Goal: Share content: Share content

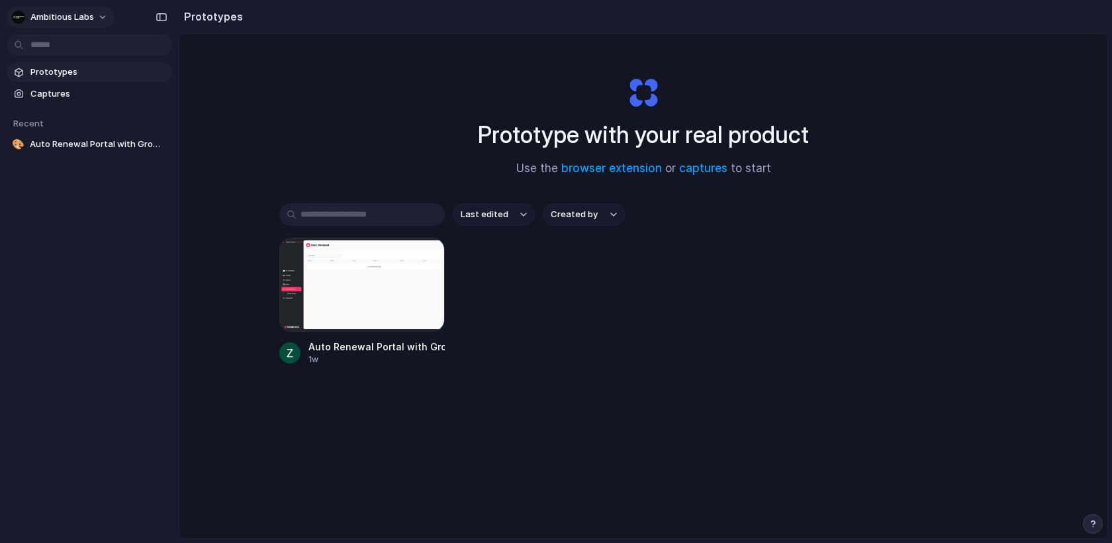
click at [63, 15] on span "Ambitious Labs" at bounding box center [62, 17] width 64 height 13
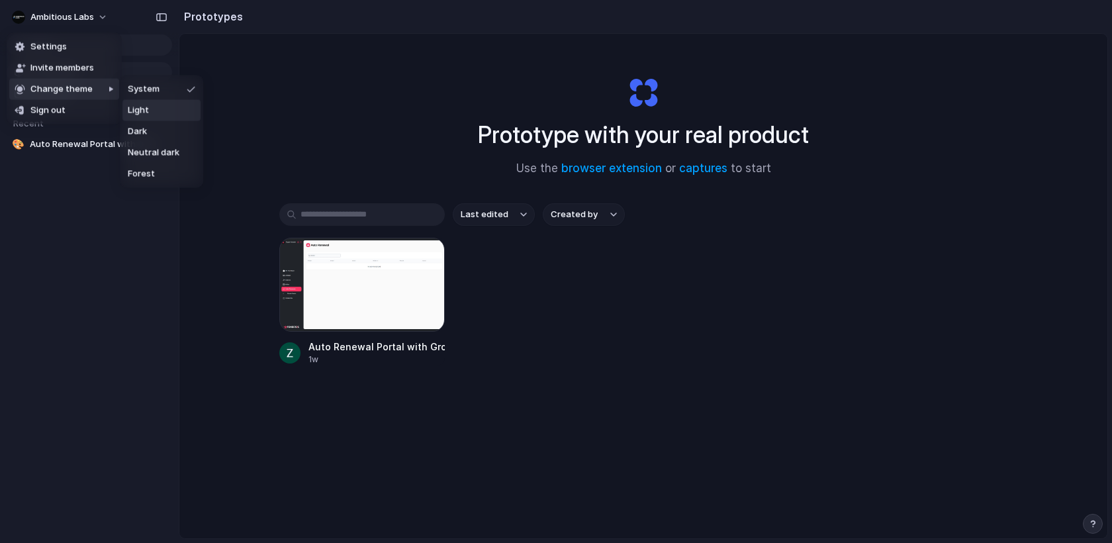
click at [574, 332] on div "Settings Invite members Change theme Sign out" at bounding box center [556, 271] width 1112 height 543
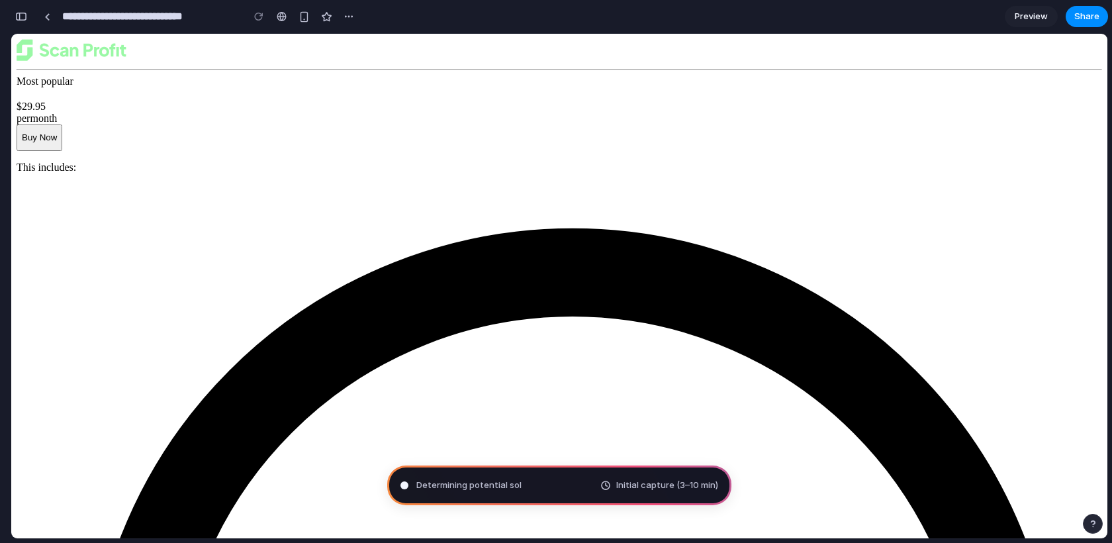
type input "**********"
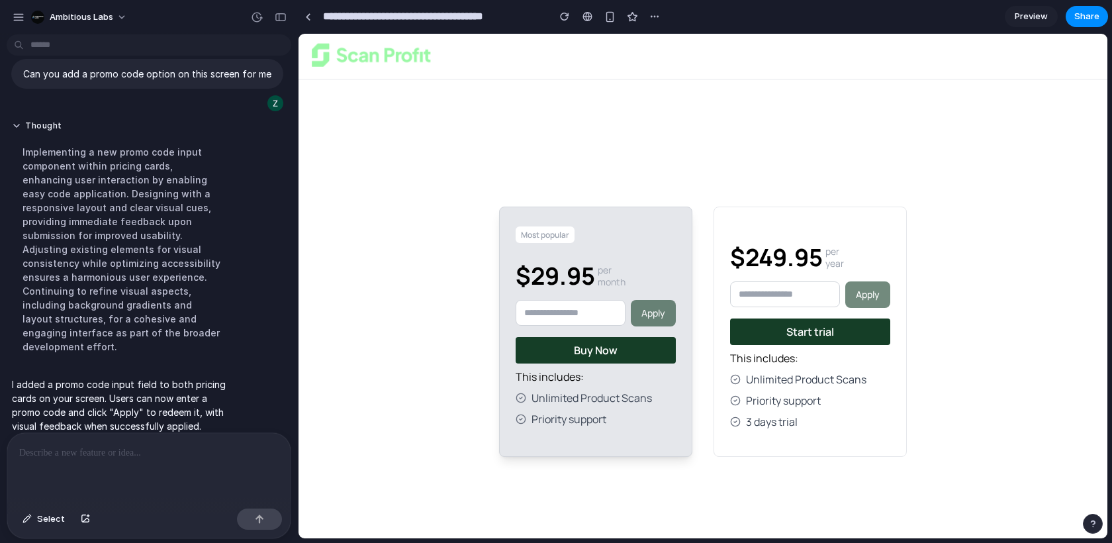
click at [85, 470] on div at bounding box center [148, 468] width 283 height 70
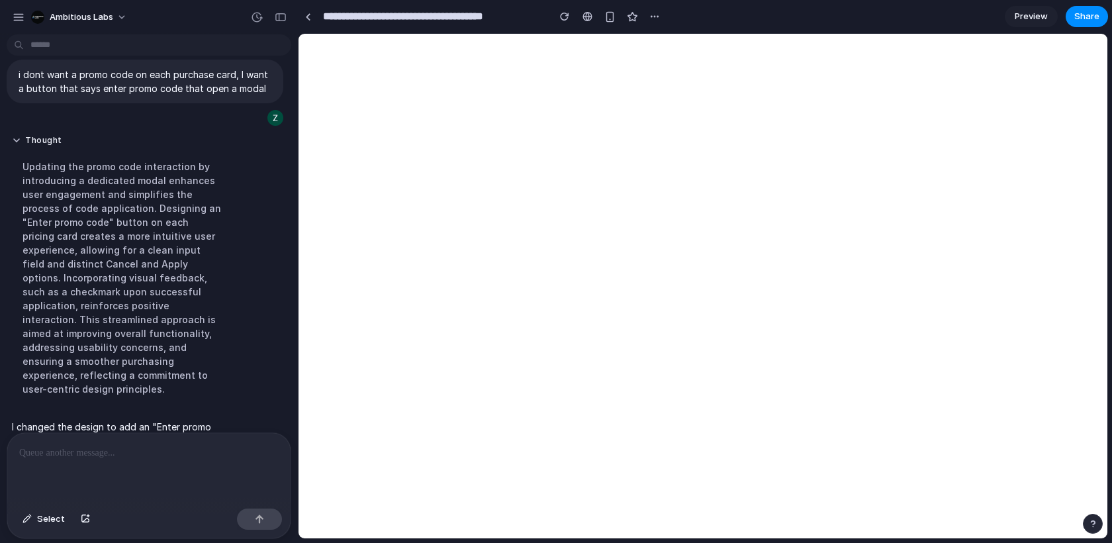
scroll to position [252, 0]
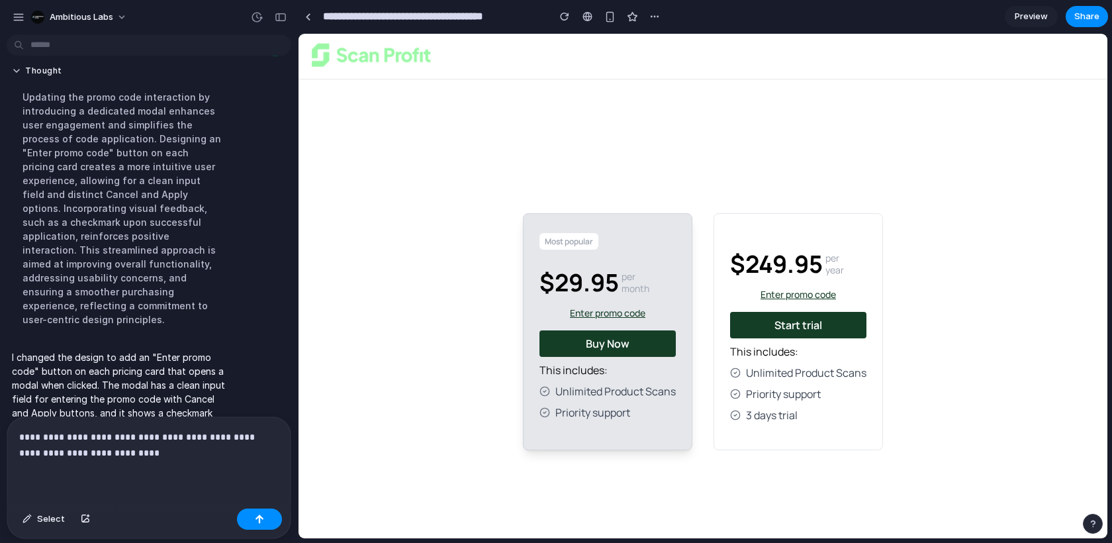
click at [230, 441] on p "**********" at bounding box center [148, 445] width 259 height 32
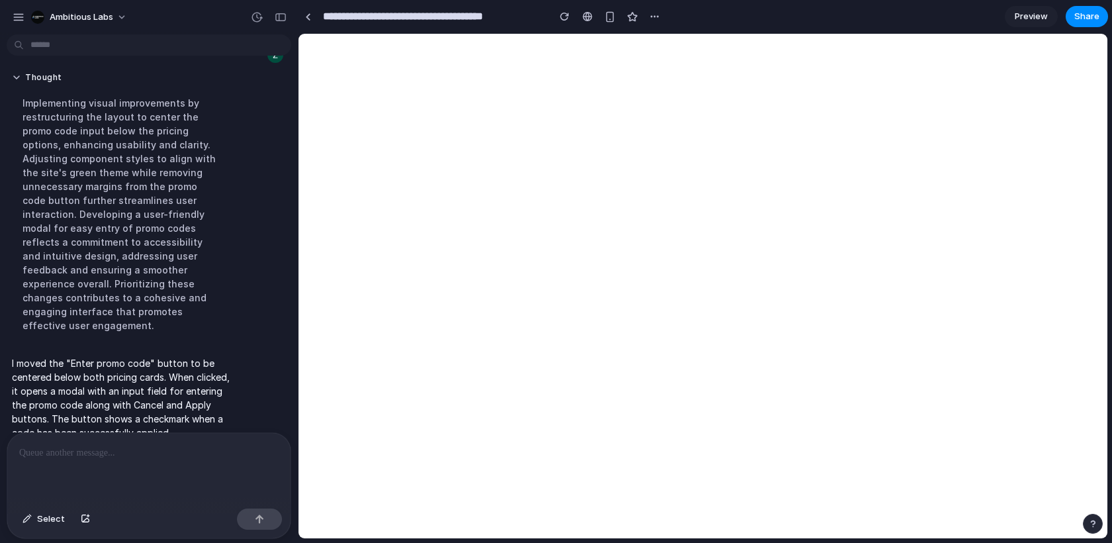
scroll to position [0, 0]
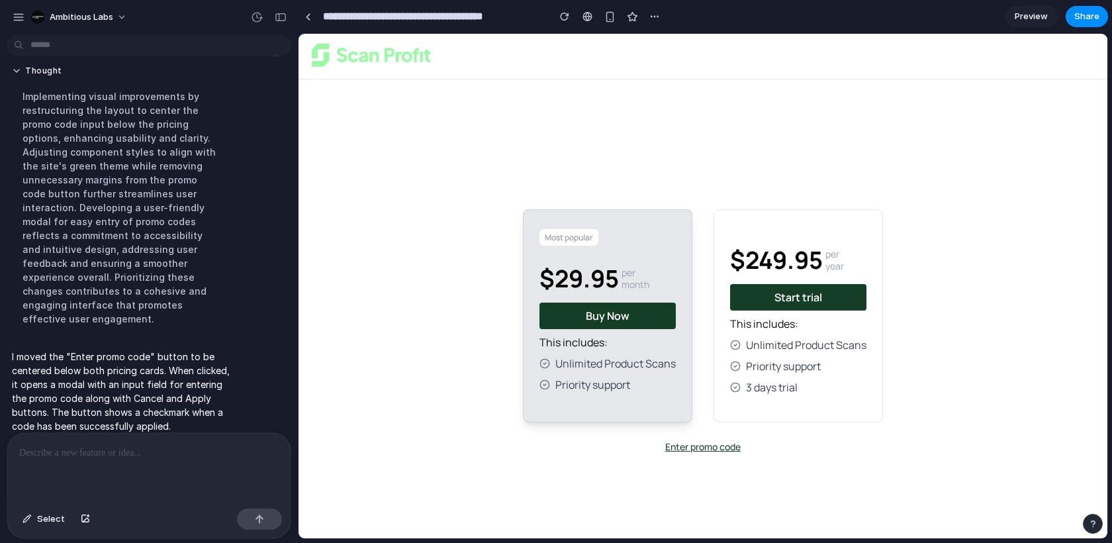
click at [709, 444] on button "Enter promo code" at bounding box center [702, 446] width 75 height 13
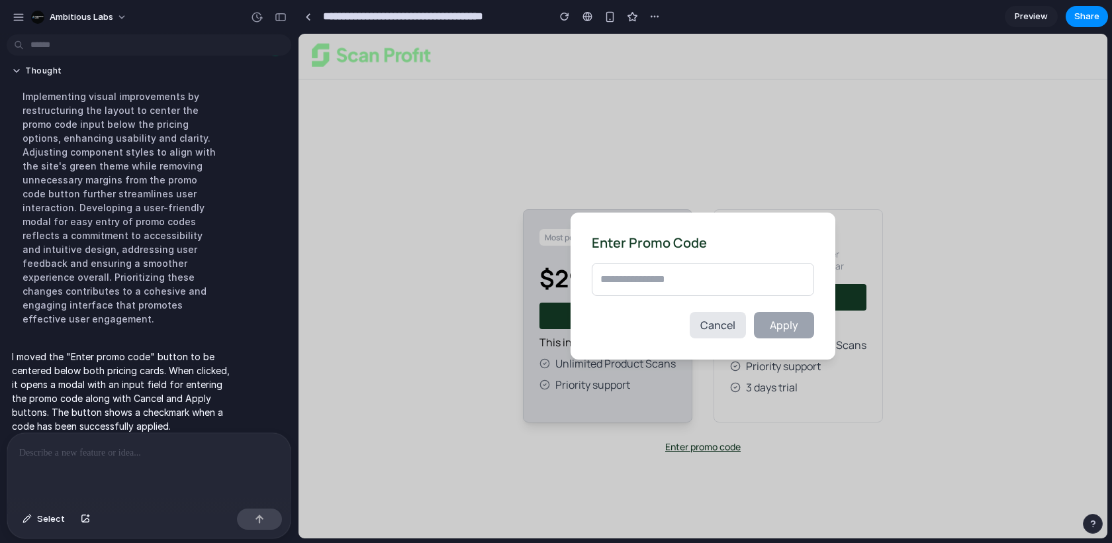
click at [718, 322] on span "Cancel" at bounding box center [717, 325] width 35 height 15
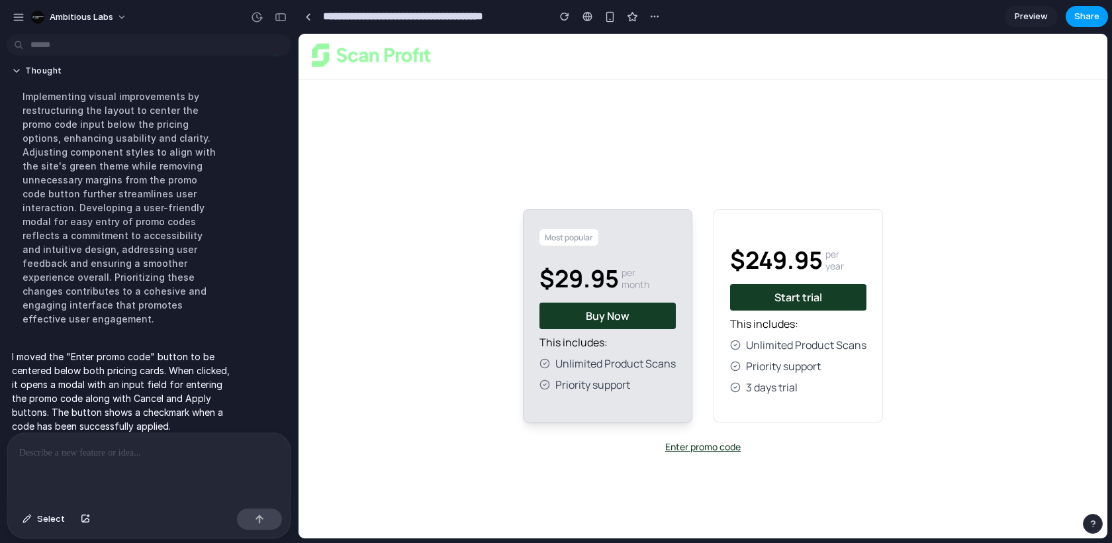
click at [1091, 23] on button "Share" at bounding box center [1086, 16] width 42 height 21
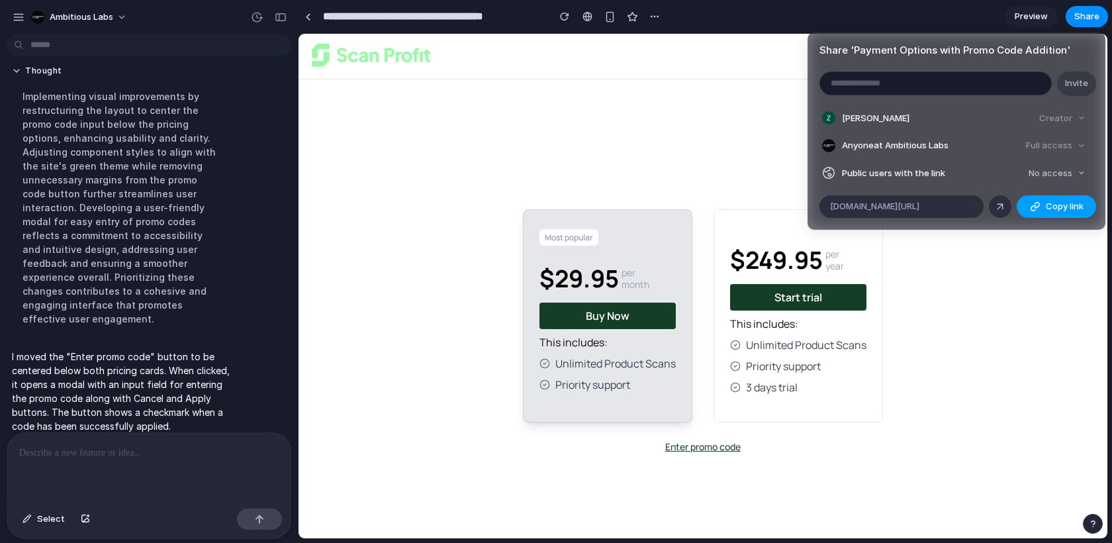
click at [1047, 206] on span "Copy link" at bounding box center [1064, 206] width 38 height 13
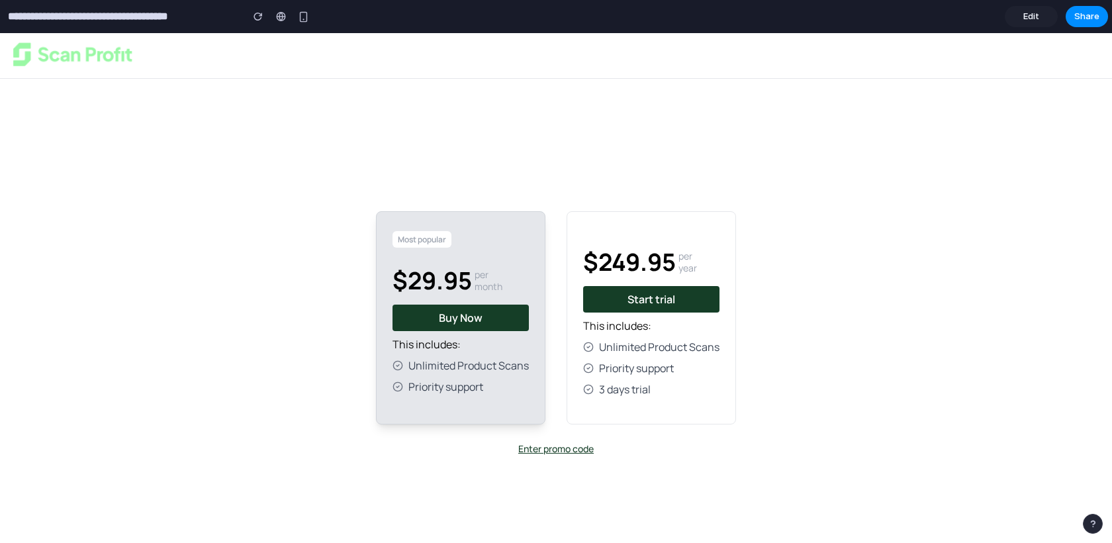
click at [546, 452] on button "Enter promo code" at bounding box center [555, 448] width 75 height 13
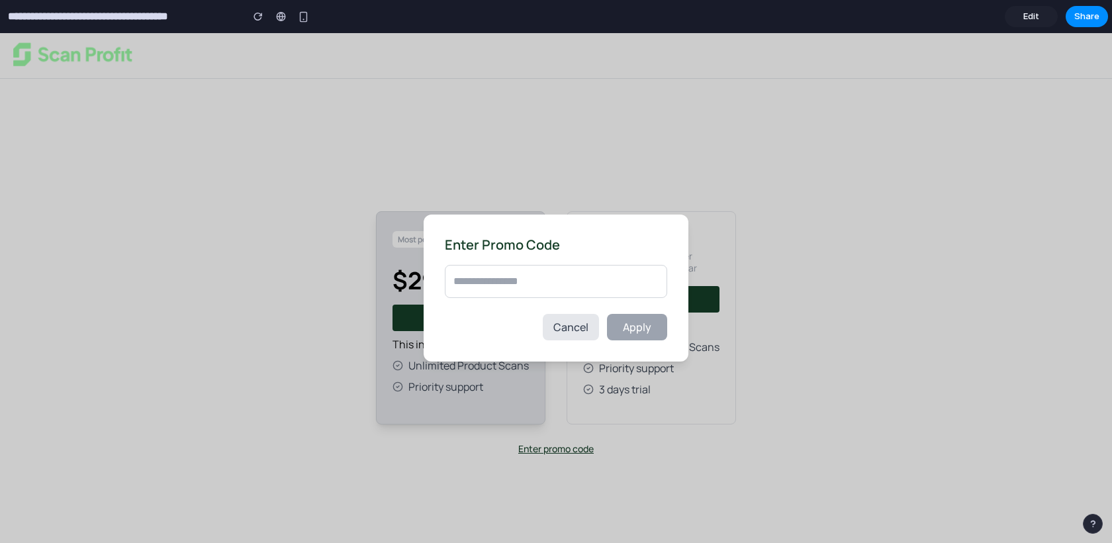
click at [571, 291] on input "text" at bounding box center [556, 281] width 222 height 33
click at [570, 333] on span "Cancel" at bounding box center [570, 327] width 35 height 15
